Goal: Navigation & Orientation: Find specific page/section

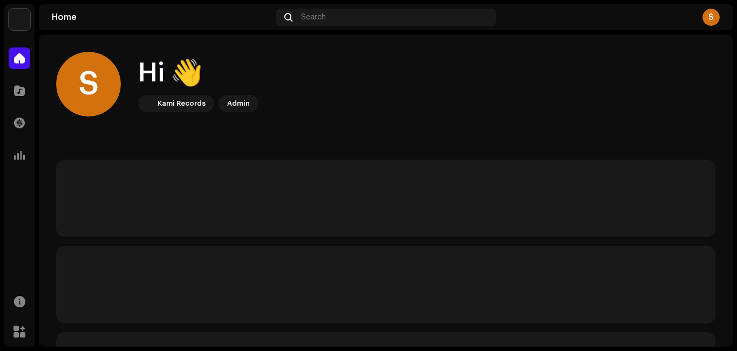
drag, startPoint x: 0, startPoint y: 0, endPoint x: 701, endPoint y: 84, distance: 705.5
click at [701, 84] on div "S Hi 👋 Kami Records Admin" at bounding box center [386, 84] width 660 height 65
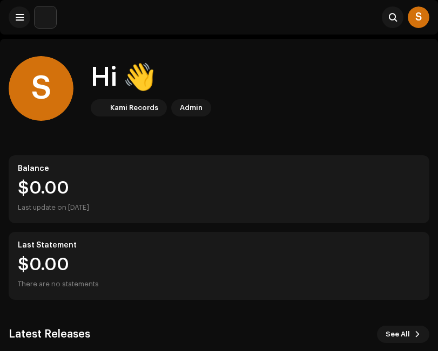
click at [139, 63] on div "Hi 👋" at bounding box center [151, 77] width 120 height 35
click at [106, 64] on div "Hi 👋" at bounding box center [151, 77] width 120 height 35
drag, startPoint x: 82, startPoint y: 72, endPoint x: 235, endPoint y: 65, distance: 152.9
click at [97, 66] on div "S Hi 👋 Kami Records Admin" at bounding box center [219, 88] width 420 height 65
drag, startPoint x: 238, startPoint y: 78, endPoint x: 318, endPoint y: 77, distance: 80.4
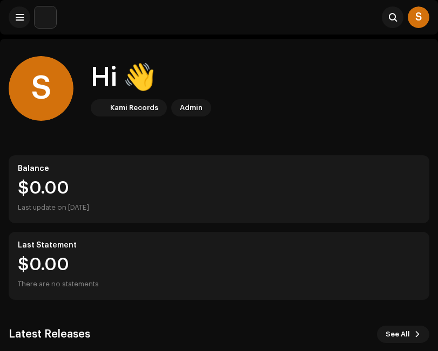
click at [255, 78] on div "S Hi 👋 Kami Records Admin" at bounding box center [219, 88] width 420 height 65
